Goal: Find specific fact: Find specific fact

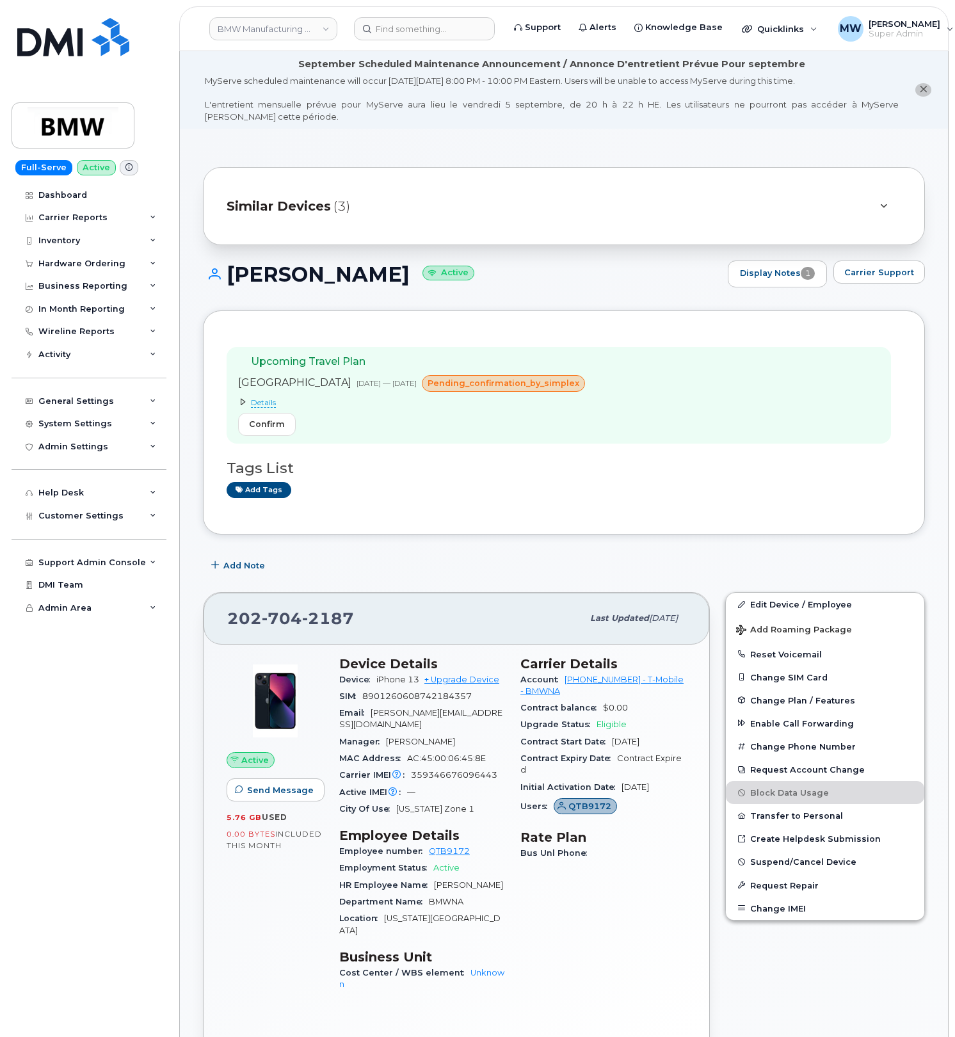
click at [441, 40] on header "BMW Manufacturing Co LLC Support Alerts Knowledge Base Quicklinks Suspend / Can…" at bounding box center [563, 28] width 769 height 45
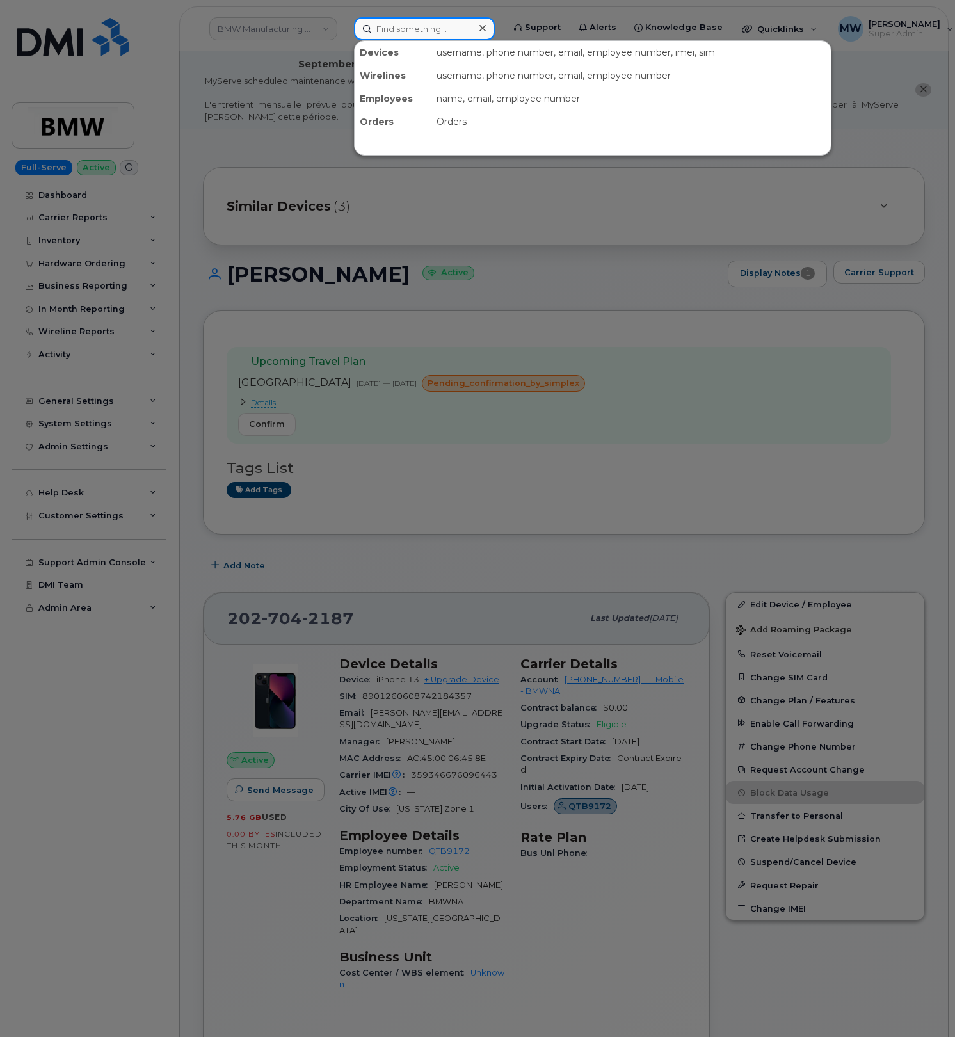
click at [433, 28] on input at bounding box center [424, 28] width 141 height 23
paste input "6404660618"
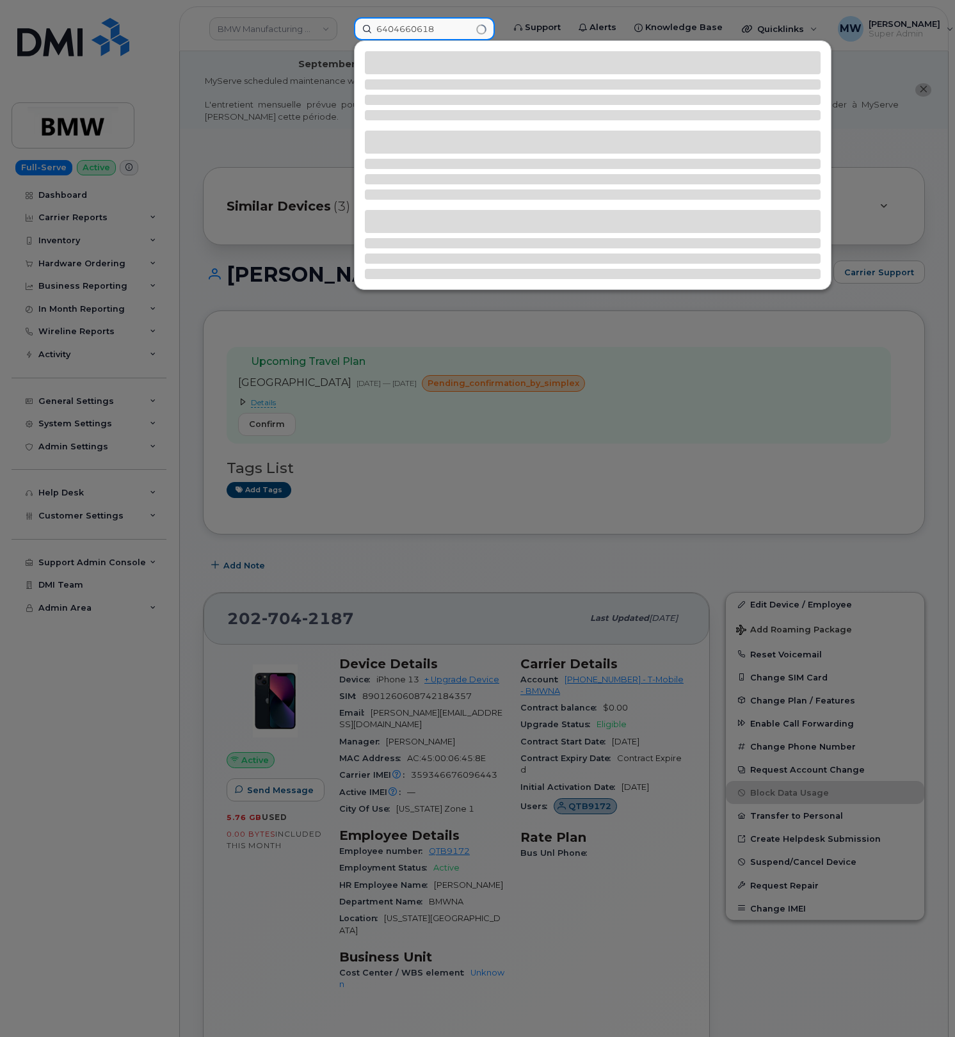
type input "6404660618"
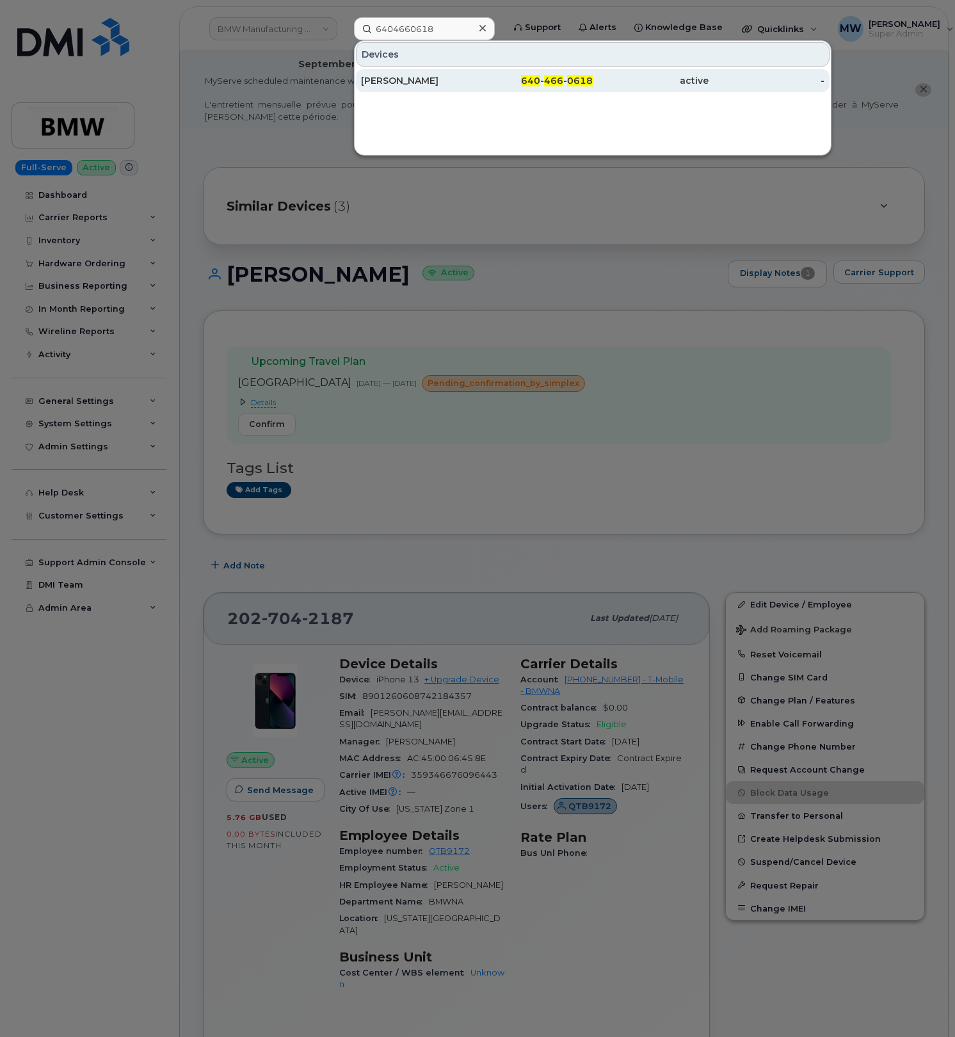
click at [718, 81] on div "-" at bounding box center [767, 80] width 116 height 13
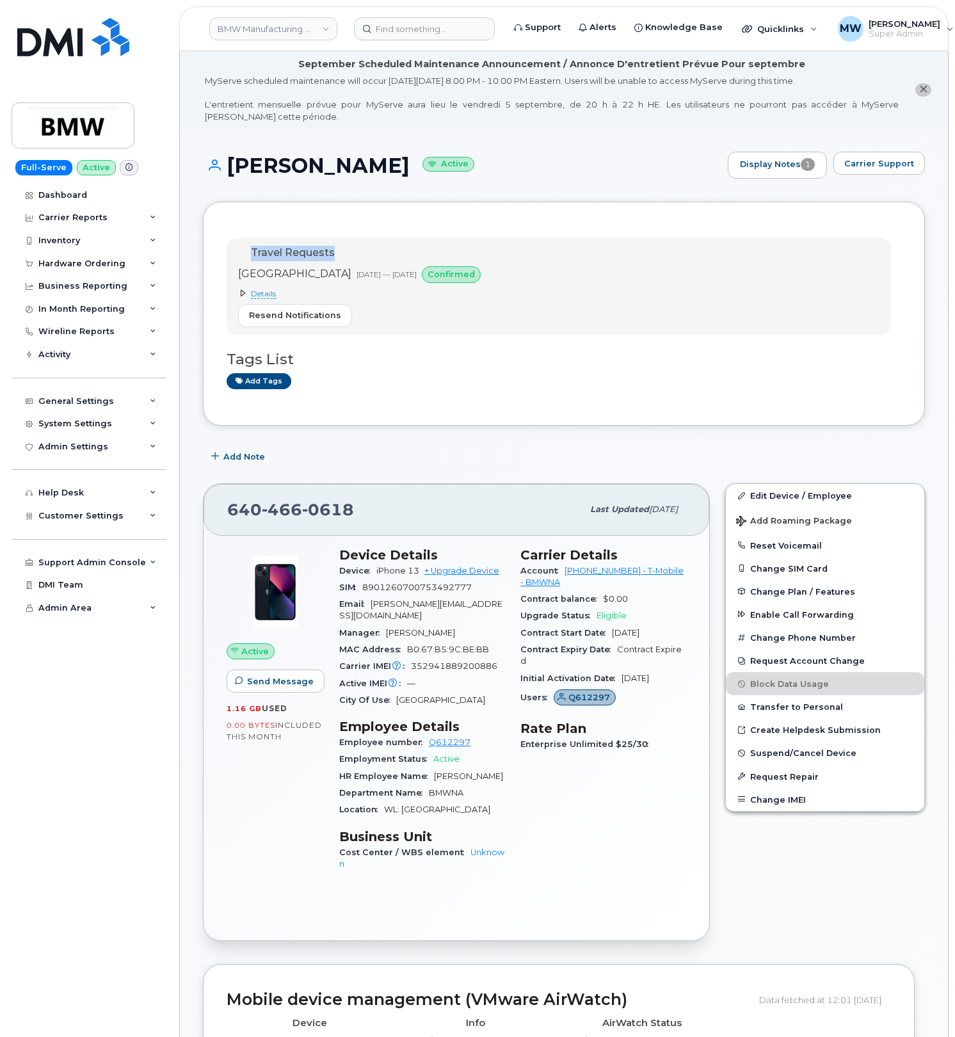
drag, startPoint x: 434, startPoint y: 238, endPoint x: -102, endPoint y: 213, distance: 536.3
drag, startPoint x: 559, startPoint y: 579, endPoint x: 618, endPoint y: 576, distance: 58.3
click at [618, 576] on div "Account [PHONE_NUMBER] - T-Mobile - BMWNA" at bounding box center [603, 577] width 166 height 29
copy link "973767968"
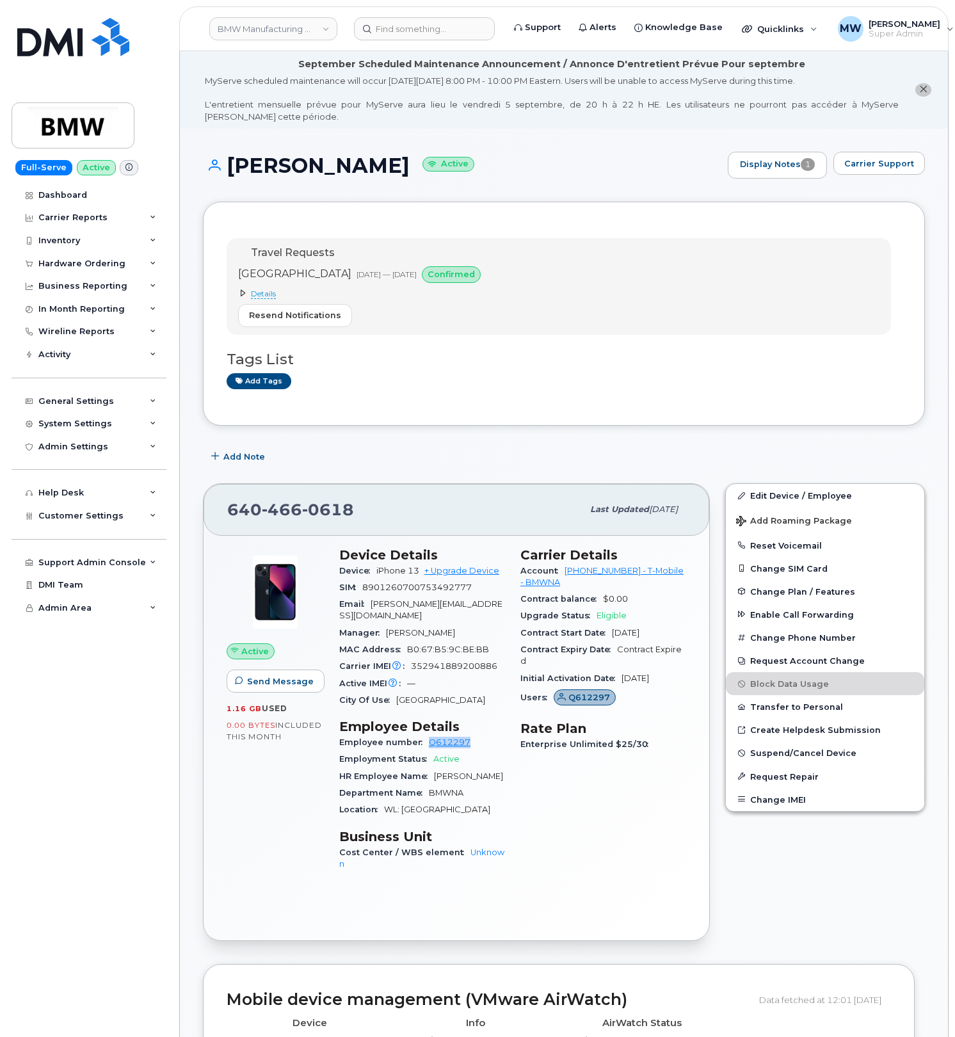
drag, startPoint x: 479, startPoint y: 735, endPoint x: 461, endPoint y: 728, distance: 19.6
click at [423, 736] on div "Employee number Q612297" at bounding box center [422, 742] width 166 height 17
copy link "Q612297"
